Goal: Check status: Check status

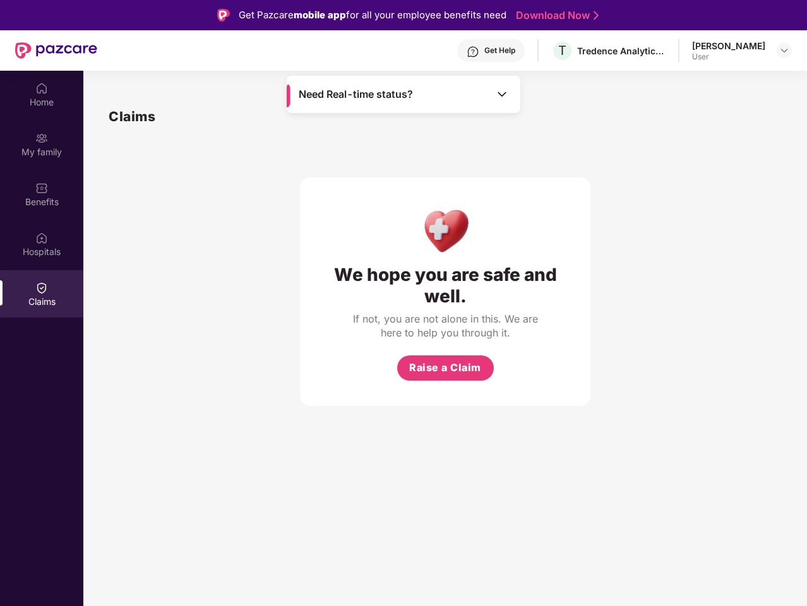
click at [403, 303] on div "We hope you are safe and well." at bounding box center [445, 285] width 240 height 43
click at [502, 51] on div "Get Help" at bounding box center [499, 50] width 31 height 10
click at [784, 51] on img at bounding box center [784, 50] width 10 height 10
click at [42, 94] on img at bounding box center [41, 88] width 13 height 13
